Goal: Information Seeking & Learning: Learn about a topic

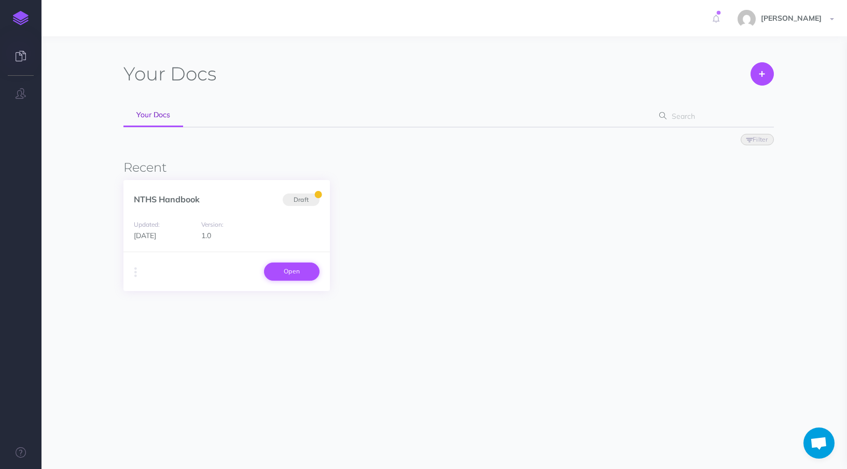
click at [300, 276] on link "Open" at bounding box center [291, 271] width 55 height 18
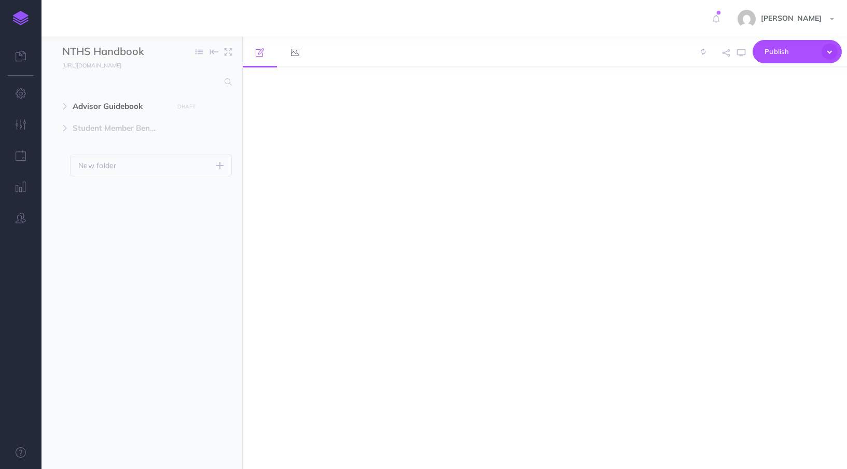
select select "null"
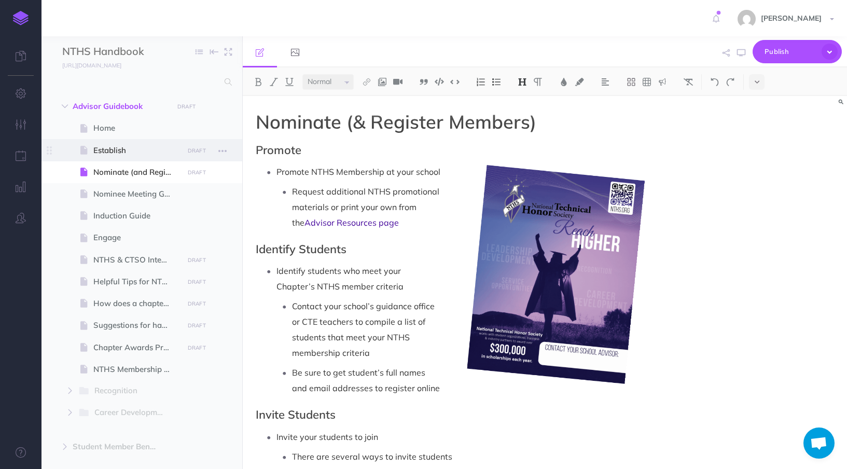
click at [128, 153] on span "Establish" at bounding box center [136, 150] width 87 height 12
select select "null"
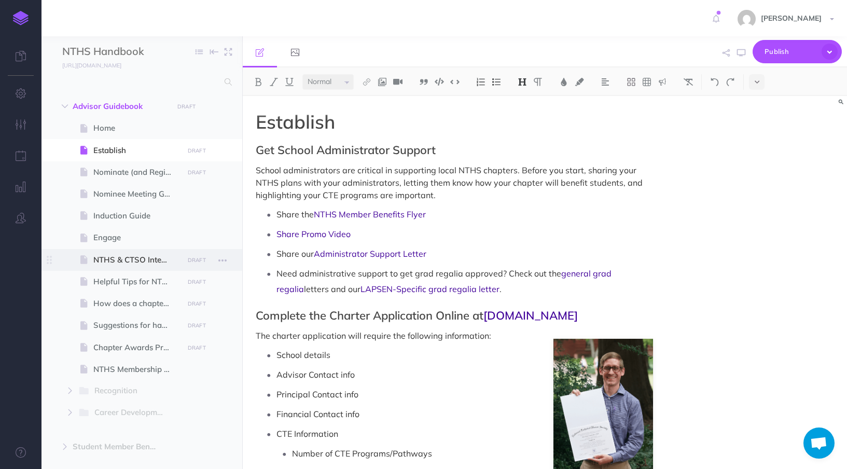
click at [126, 269] on span at bounding box center [141, 260] width 201 height 22
select select "null"
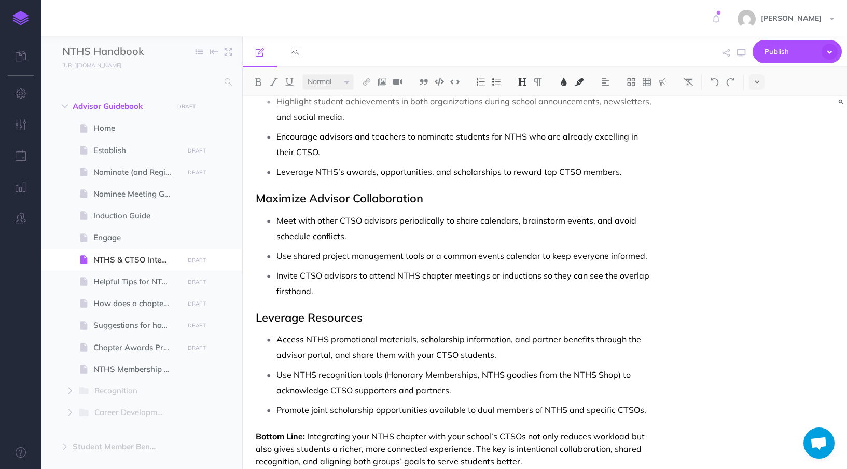
scroll to position [674, 0]
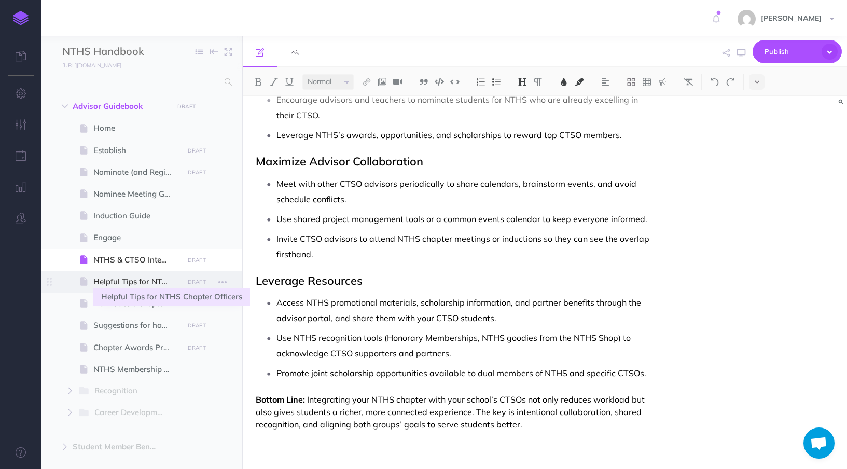
click at [126, 287] on span "Helpful Tips for NTHS Chapter Officers" at bounding box center [136, 281] width 87 height 12
select select "null"
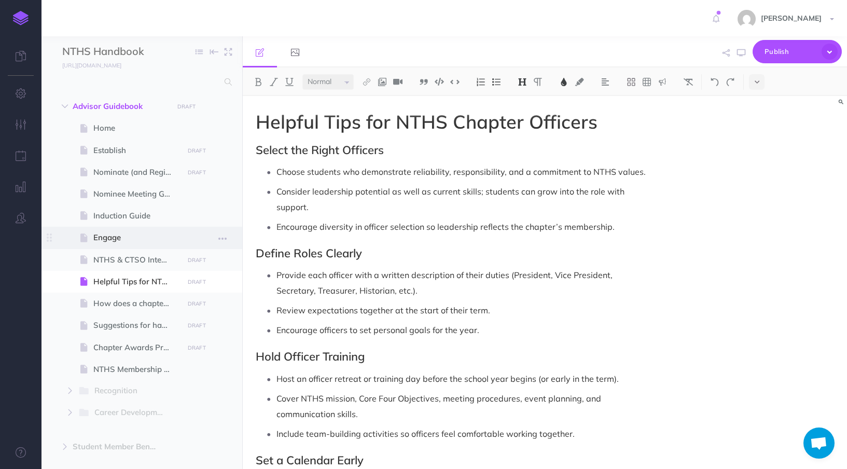
click at [105, 233] on span "Engage" at bounding box center [136, 237] width 87 height 12
select select "null"
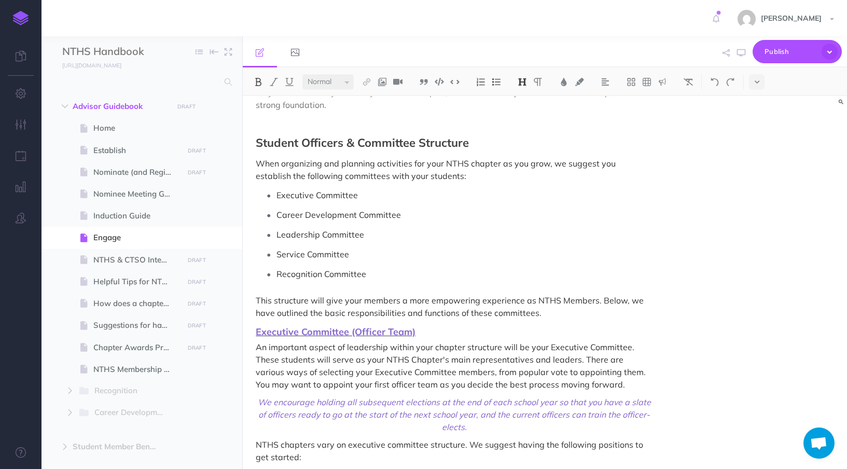
scroll to position [593, 0]
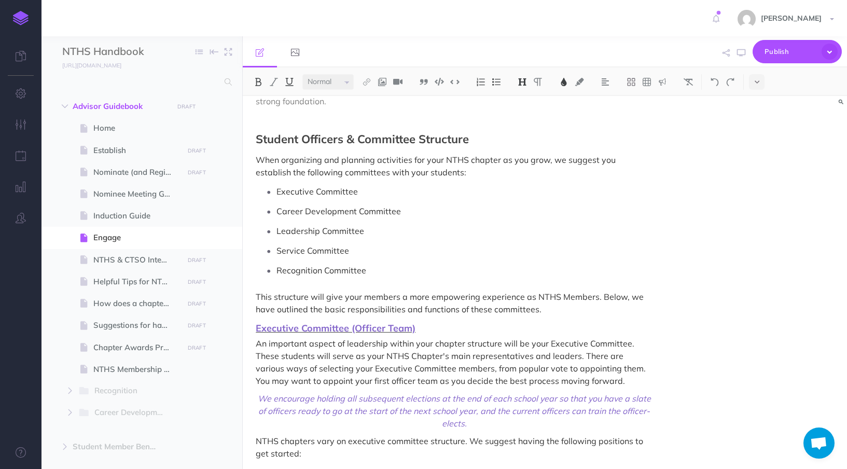
click at [391, 322] on span "Executive Committee (Officer Team)" at bounding box center [336, 328] width 160 height 12
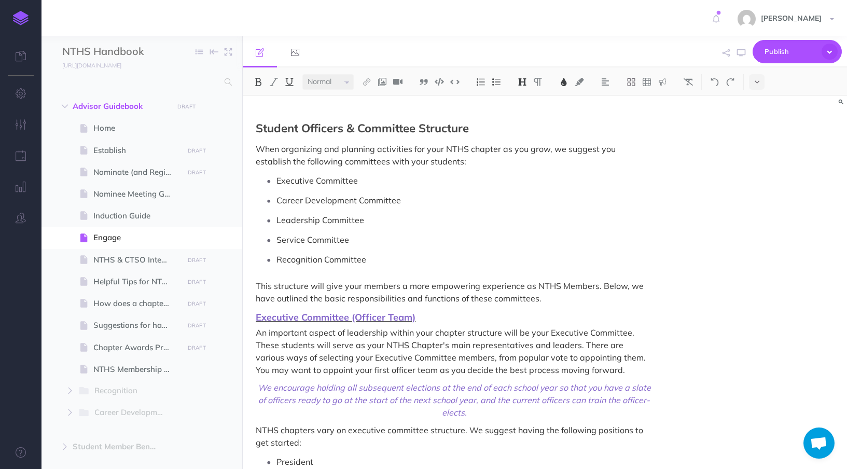
scroll to position [607, 0]
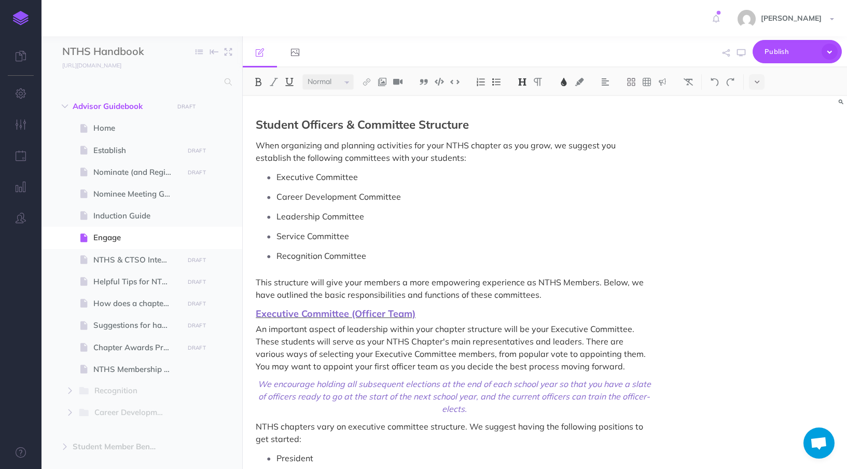
click at [360, 308] on span "Executive Committee (Officer Team)" at bounding box center [336, 314] width 160 height 12
click at [453, 323] on p "An important aspect of leadership within your chapter structure will be your Ex…" at bounding box center [454, 348] width 397 height 50
click at [447, 323] on p "An important aspect of leadership within your chapter structure will be your Ex…" at bounding box center [454, 348] width 397 height 50
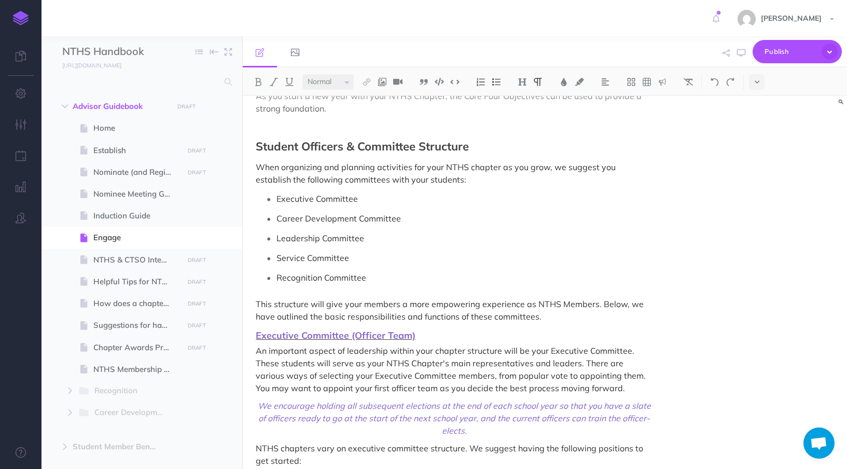
scroll to position [597, 0]
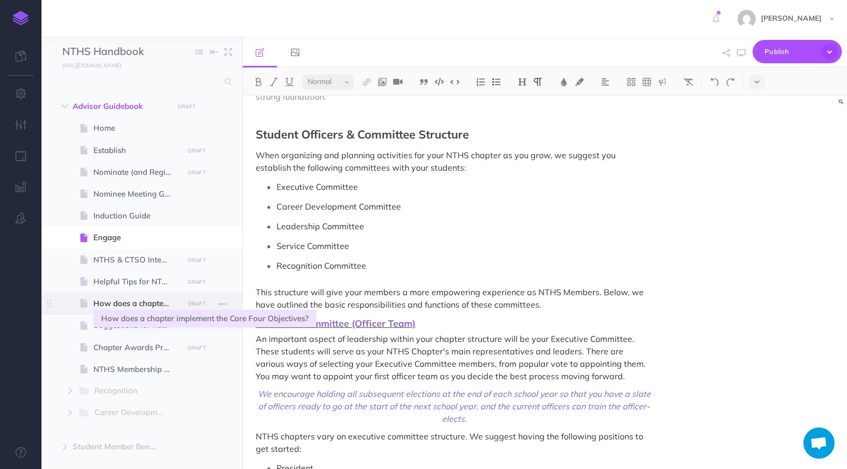
click at [146, 305] on span "How does a chapter implement the Core Four Objectives?" at bounding box center [136, 303] width 87 height 12
select select "null"
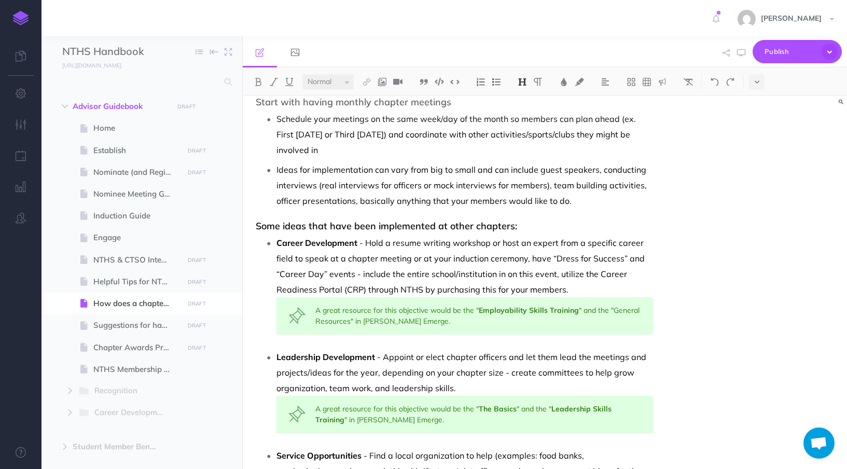
scroll to position [94, 0]
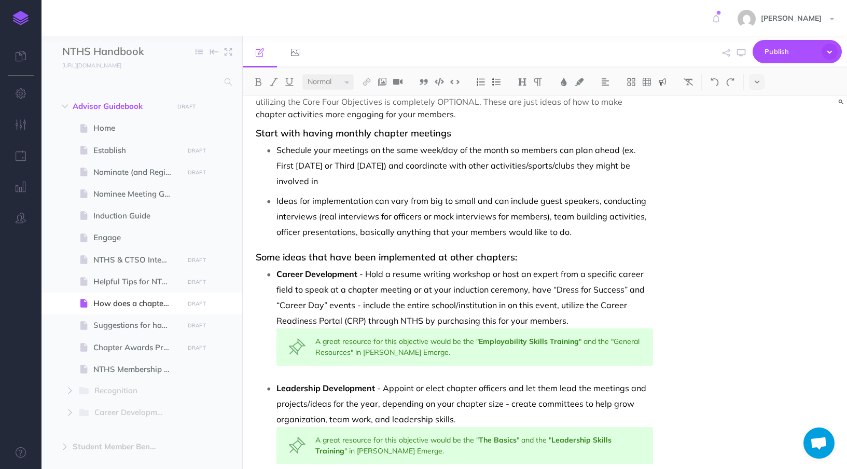
click at [404, 350] on div "A great resource for this objective would be the " Employability Skills Trainin…" at bounding box center [464, 346] width 376 height 37
click at [418, 351] on div "A great resource for this objective would be the " Employability Skills Trainin…" at bounding box center [464, 346] width 376 height 37
click at [492, 84] on button at bounding box center [497, 82] width 16 height 16
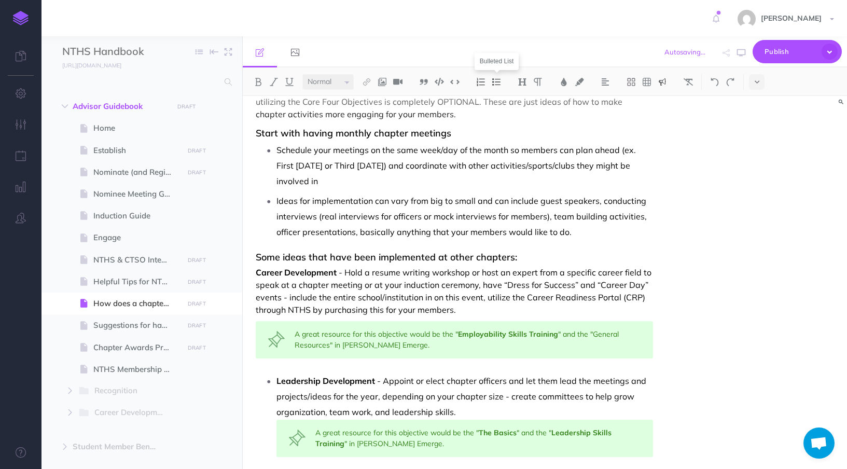
click at [492, 84] on button at bounding box center [497, 82] width 16 height 16
click at [683, 259] on div "How does a chapter implement the Core Four Objectives? The Core Four Objectives…" at bounding box center [545, 282] width 604 height 373
click at [340, 285] on span "- Hold a resume writing workshop or host an expert from a specific career field…" at bounding box center [455, 291] width 398 height 48
click at [501, 78] on img at bounding box center [496, 82] width 9 height 8
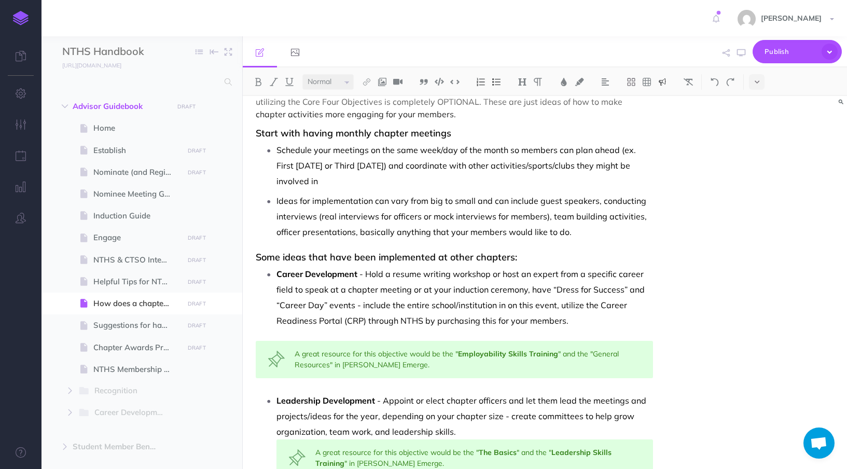
click at [279, 372] on div "A great resource for this objective would be the " Employability Skills Trainin…" at bounding box center [454, 359] width 397 height 37
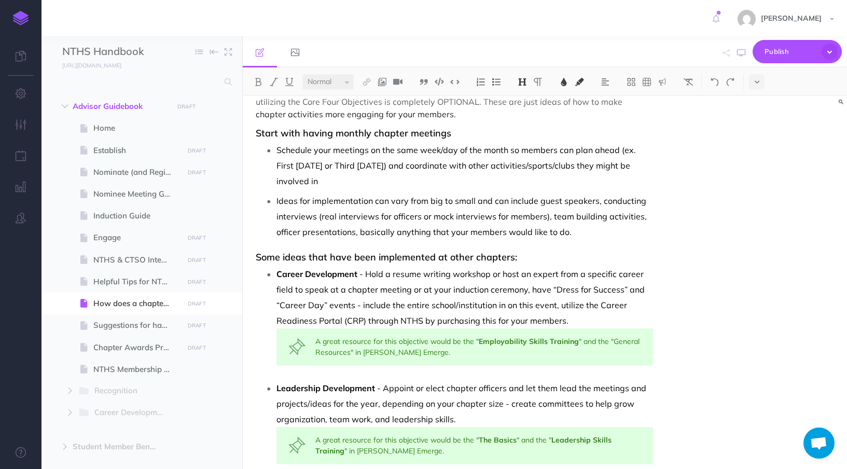
click at [605, 257] on h3 "Some ideas that have been implemented at other chapters:" at bounding box center [454, 257] width 397 height 10
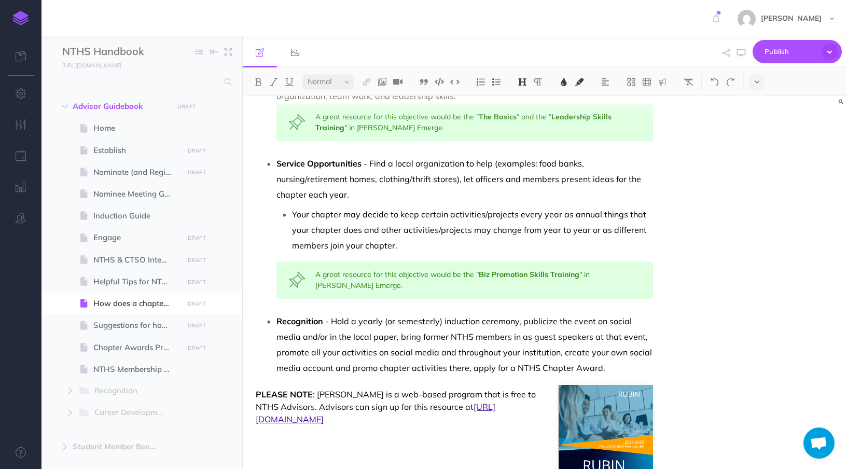
scroll to position [414, 0]
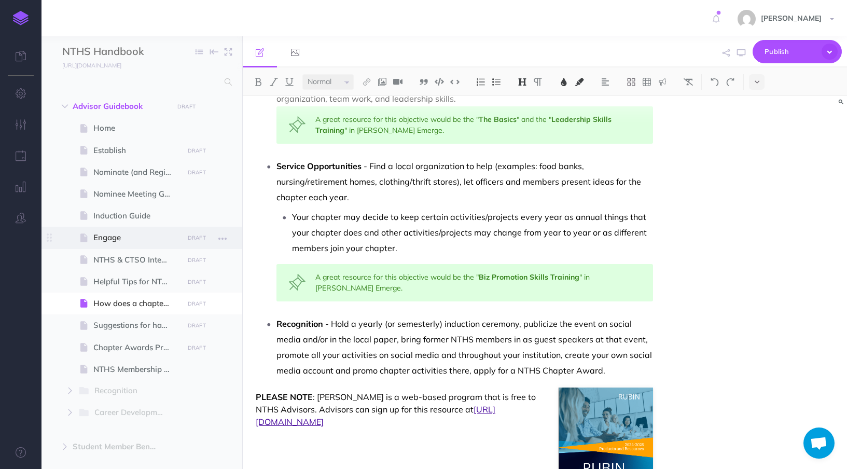
click at [119, 234] on span "Engage" at bounding box center [136, 237] width 87 height 12
select select "null"
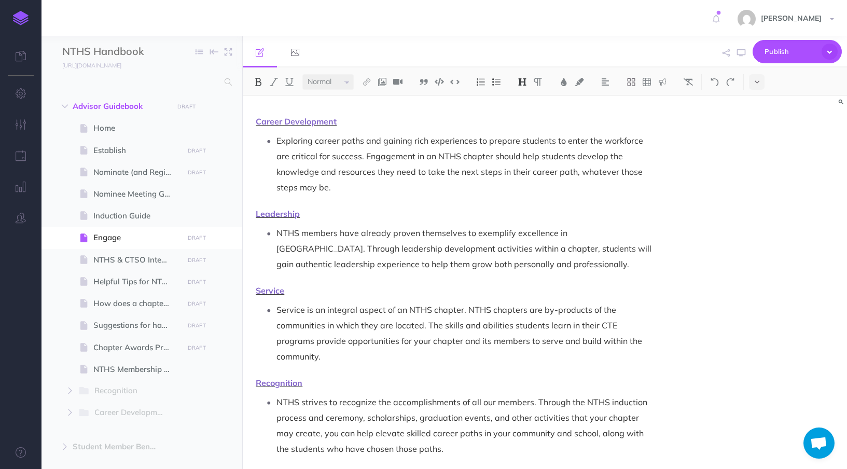
scroll to position [227, 0]
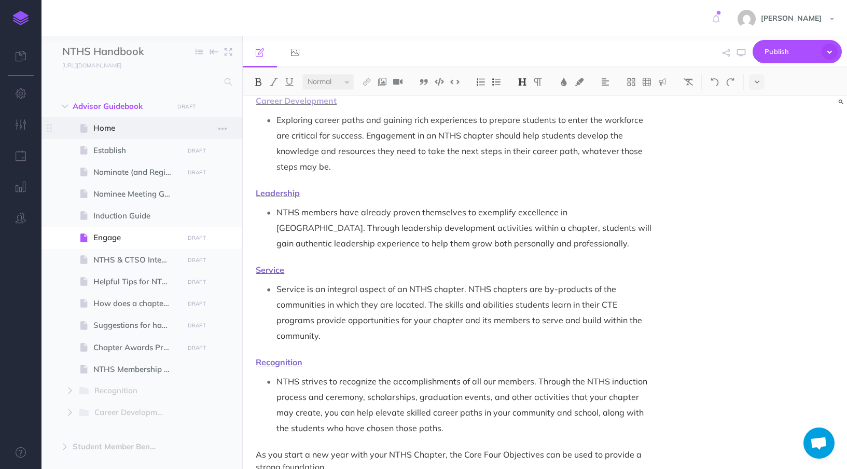
click at [134, 121] on span at bounding box center [141, 128] width 201 height 22
select select "null"
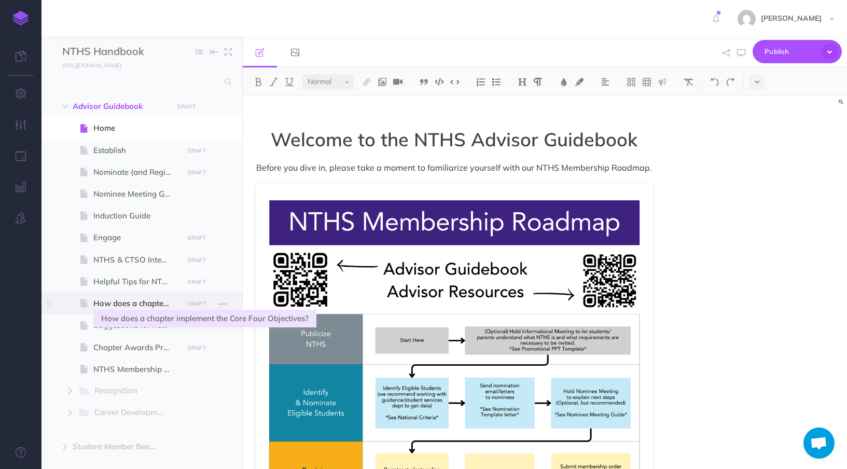
click at [130, 302] on span "How does a chapter implement the Core Four Objectives?" at bounding box center [136, 303] width 87 height 12
select select "null"
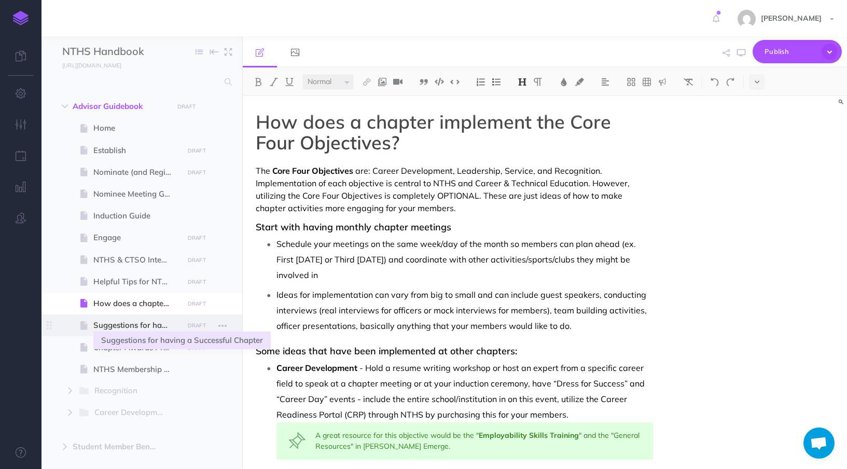
click at [152, 328] on span "Suggestions for having a Successful Chapter" at bounding box center [136, 325] width 87 height 12
select select "null"
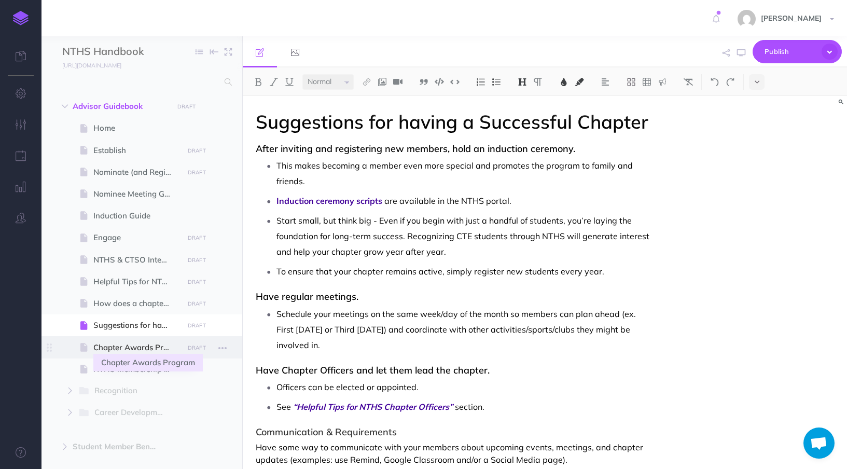
click at [145, 342] on span "Chapter Awards Program" at bounding box center [136, 347] width 87 height 12
select select "null"
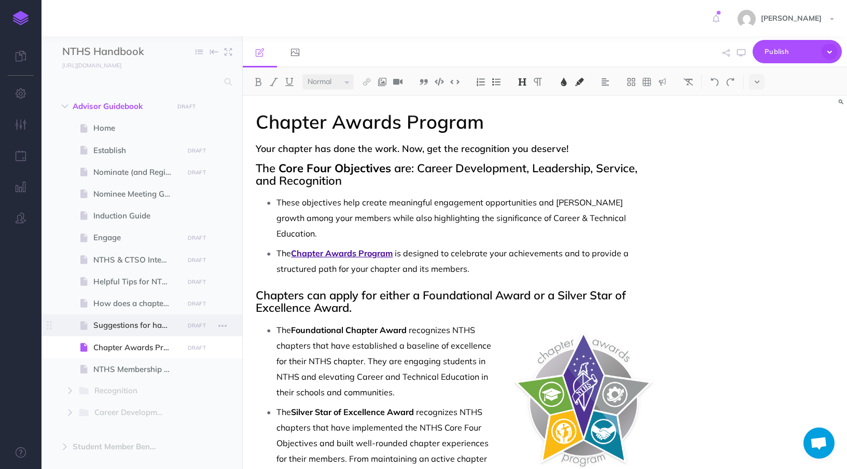
click at [133, 332] on span at bounding box center [141, 325] width 201 height 22
select select "null"
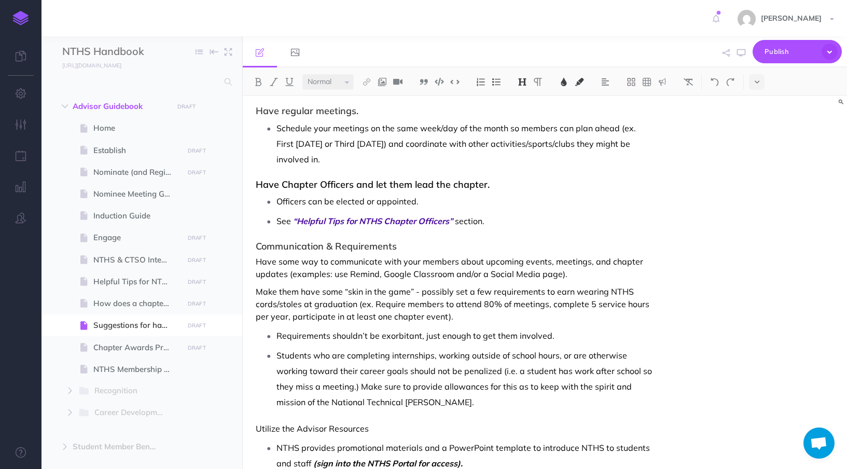
scroll to position [187, 0]
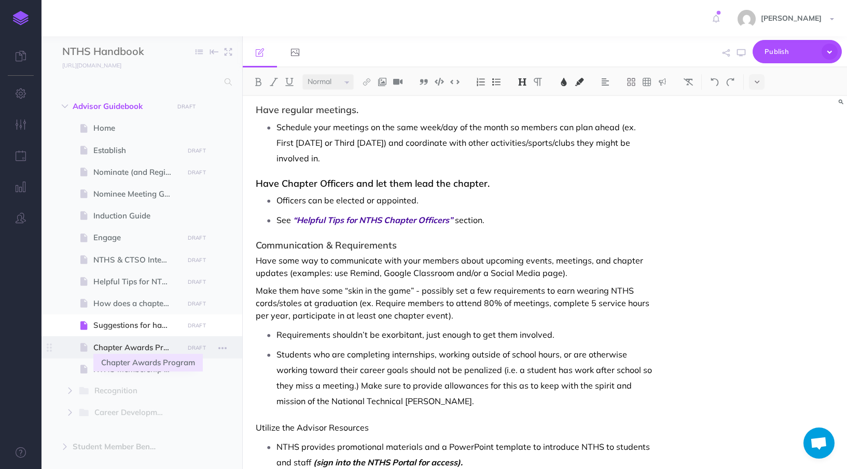
click at [123, 345] on span "Chapter Awards Program" at bounding box center [136, 347] width 87 height 12
select select "null"
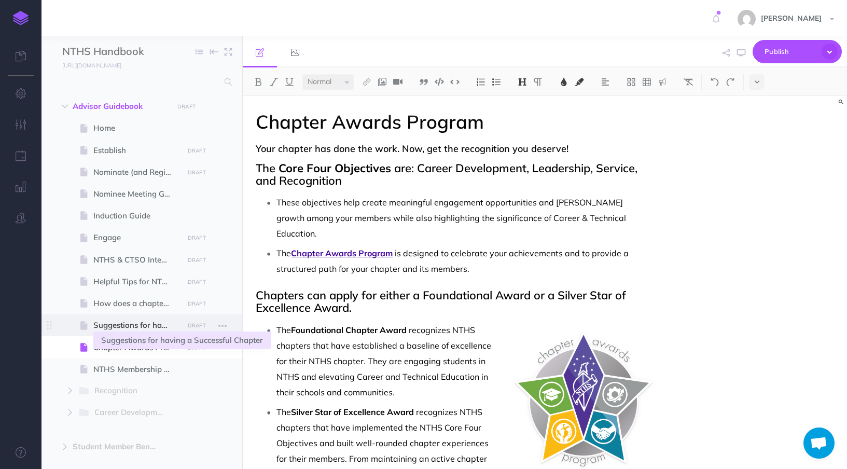
click at [119, 331] on span "Suggestions for having a Successful Chapter" at bounding box center [136, 325] width 87 height 12
select select "null"
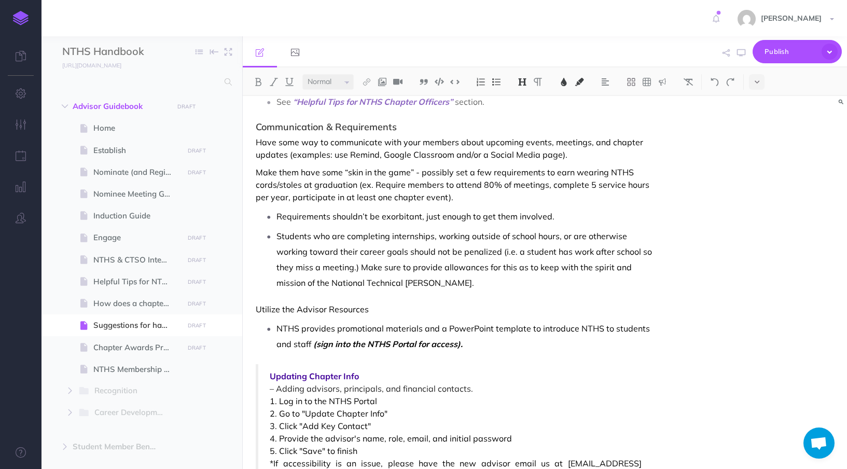
scroll to position [307, 0]
